Goal: Find specific page/section: Find specific page/section

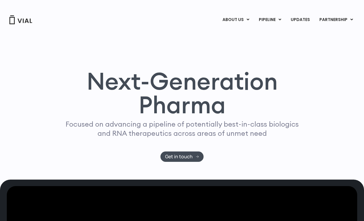
click at [244, 32] on link "ABOUT US" at bounding box center [246, 34] width 52 height 9
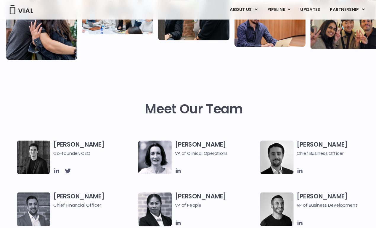
scroll to position [187, 0]
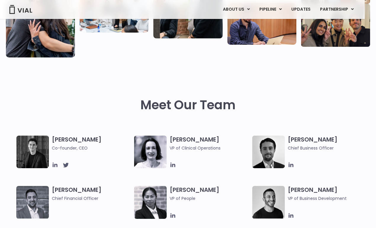
click at [39, 149] on img at bounding box center [32, 151] width 33 height 33
click at [83, 142] on h3 "[PERSON_NAME] Co-founder, CEO" at bounding box center [91, 143] width 79 height 16
click at [34, 160] on img at bounding box center [32, 151] width 33 height 33
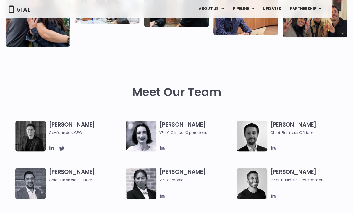
scroll to position [201, 0]
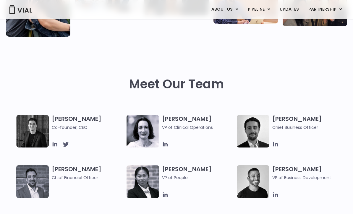
click at [233, 41] on link "CONTACT US" at bounding box center [235, 42] width 52 height 9
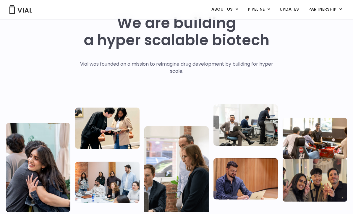
scroll to position [30, 0]
